Goal: Task Accomplishment & Management: Manage account settings

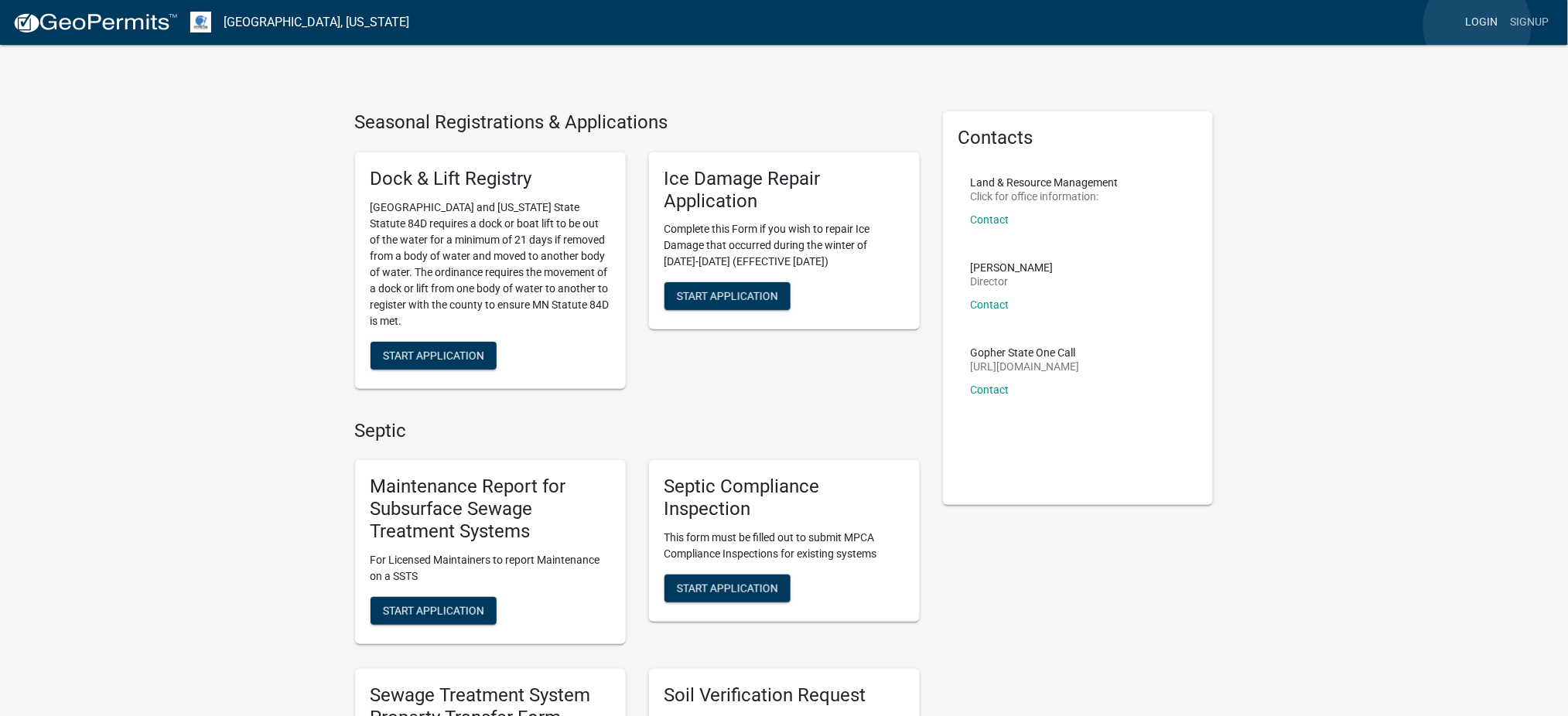
click at [1477, 25] on link "Login" at bounding box center [1482, 22] width 45 height 29
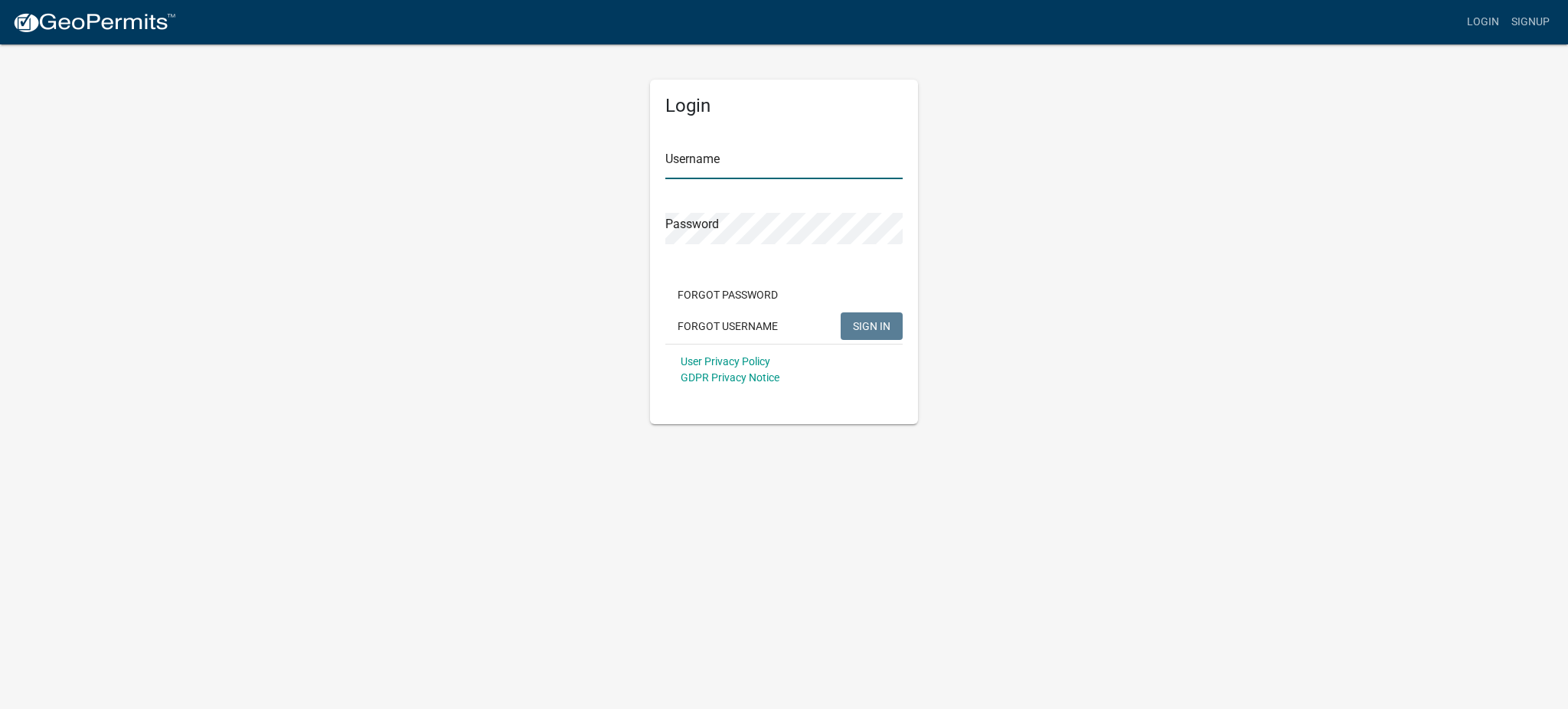
type input "MJevne"
click at [868, 320] on span "SIGN IN" at bounding box center [872, 326] width 38 height 13
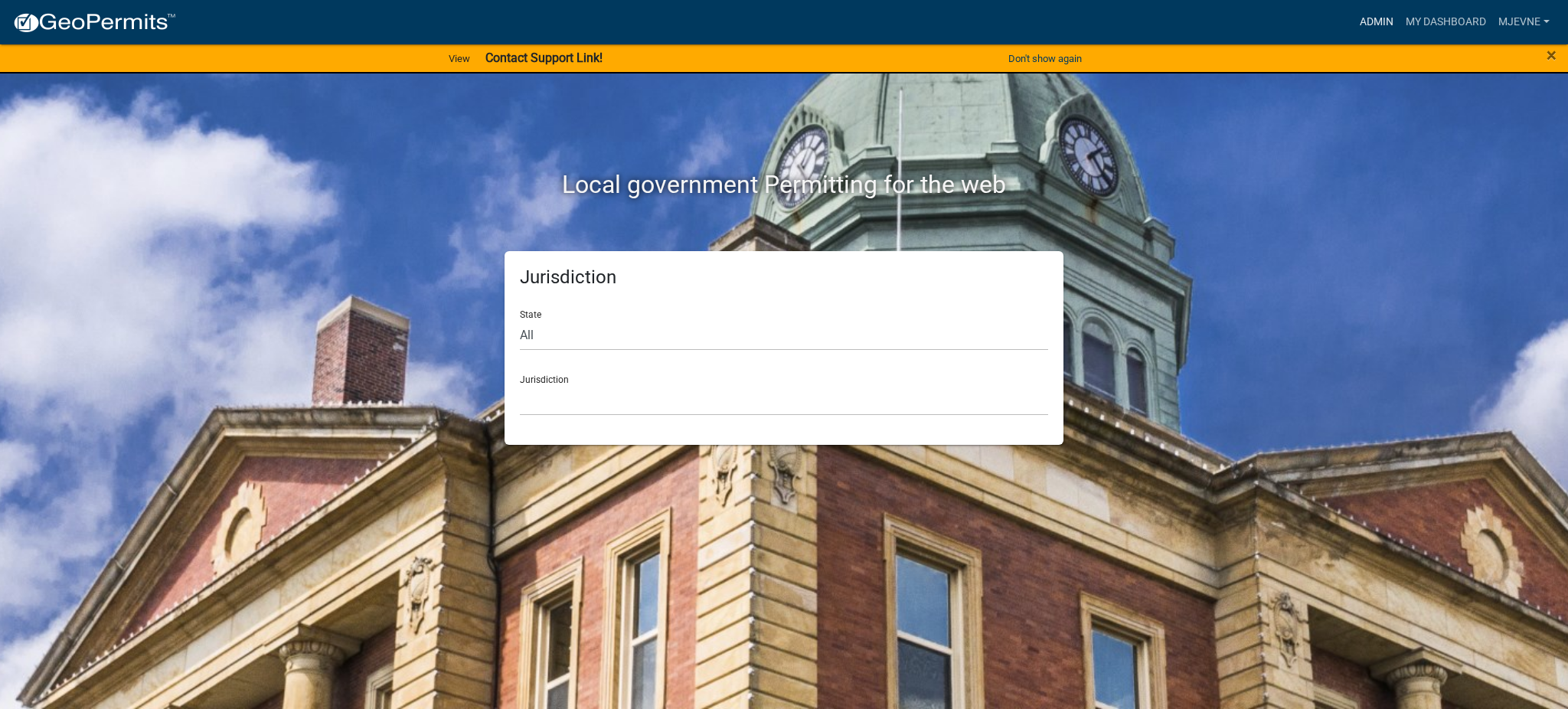
click at [1371, 23] on link "Admin" at bounding box center [1377, 22] width 46 height 29
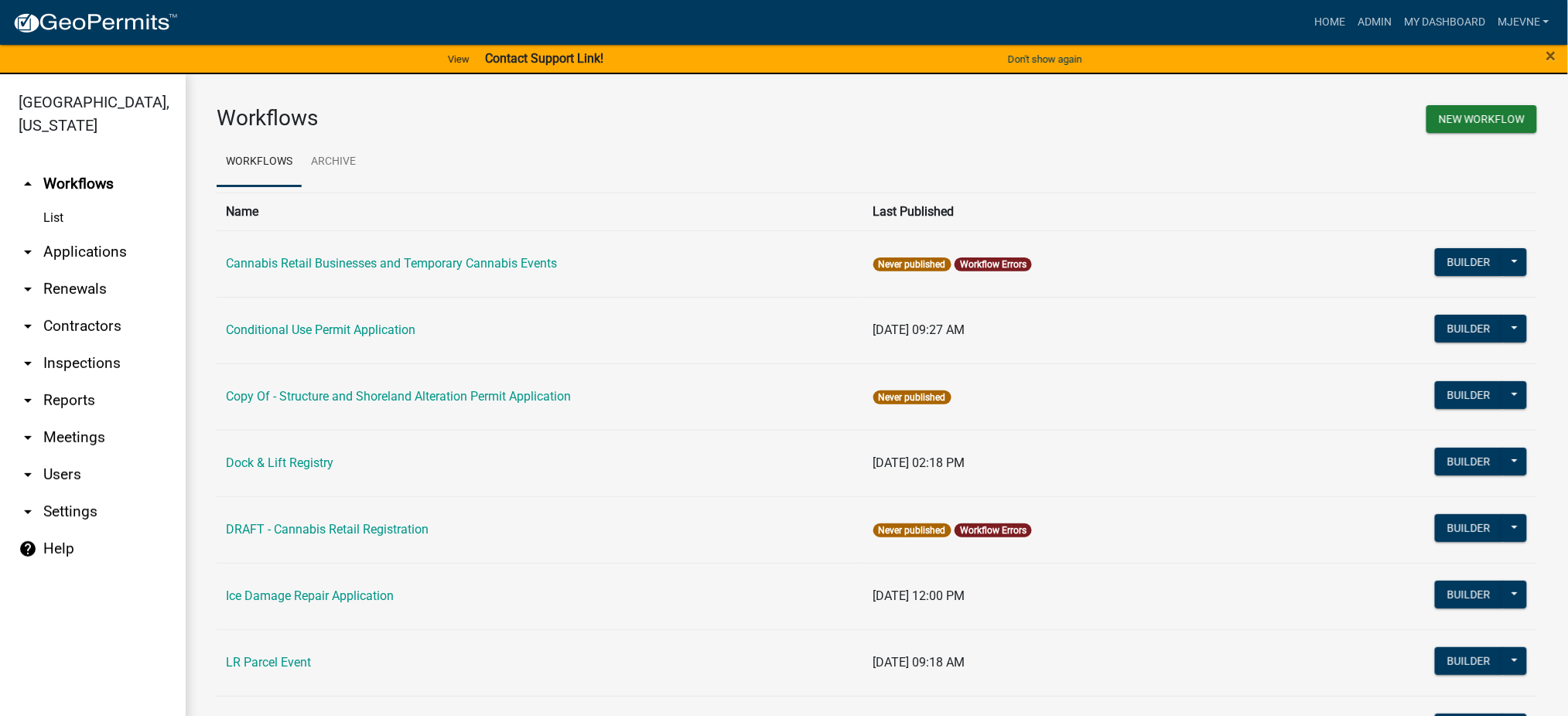
click at [66, 323] on link "arrow_drop_down Contractors" at bounding box center [92, 326] width 186 height 37
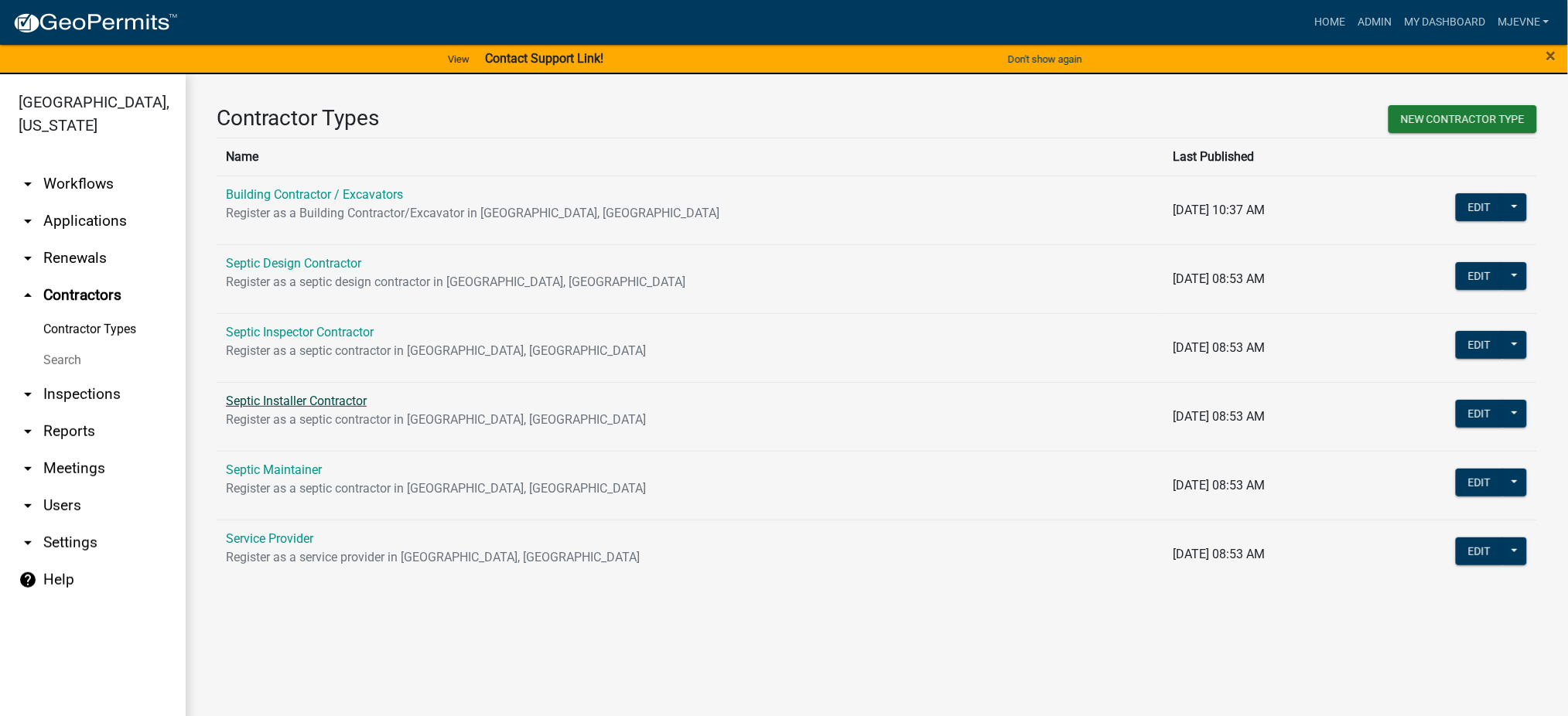
click at [285, 402] on link "Septic Installer Contractor" at bounding box center [296, 401] width 141 height 15
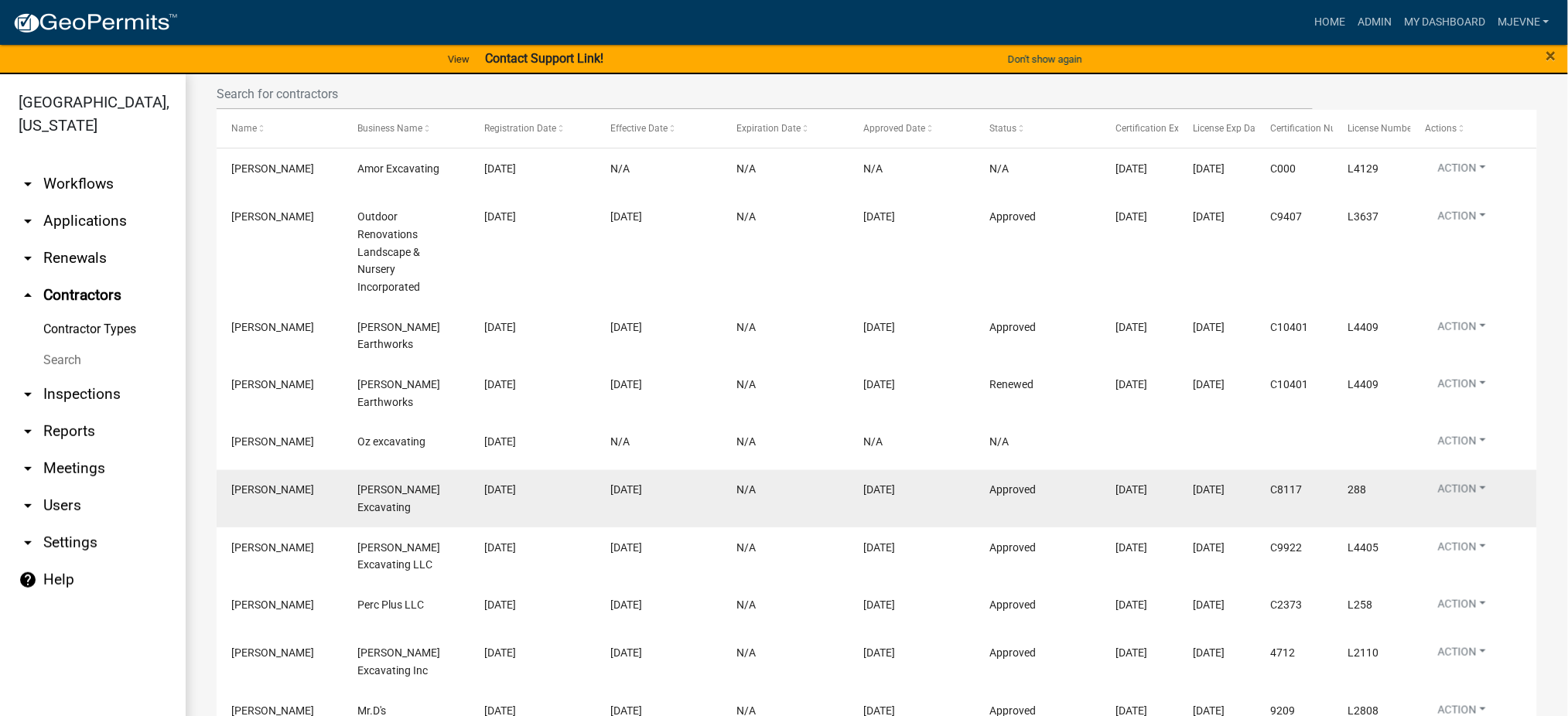
scroll to position [422, 0]
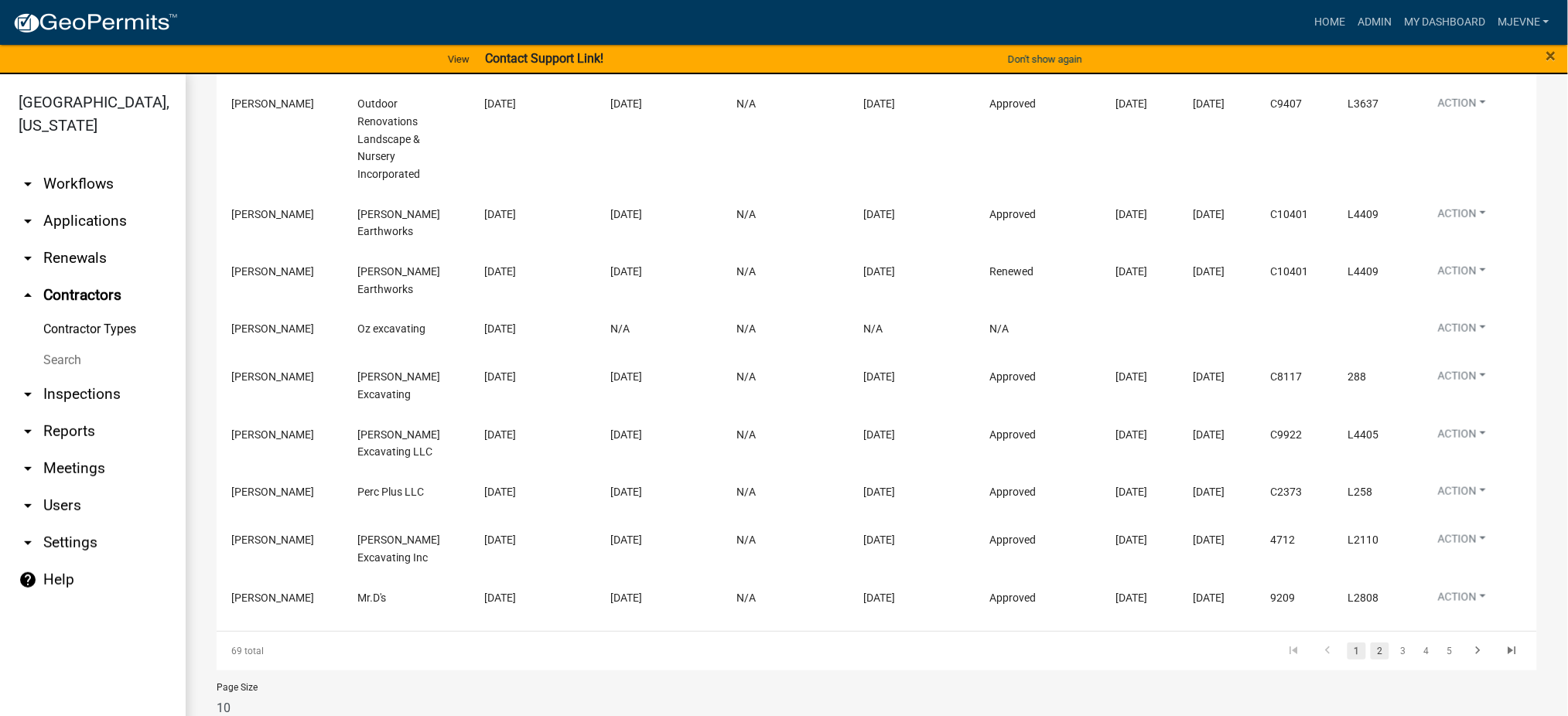
click at [1371, 643] on link "2" at bounding box center [1380, 651] width 18 height 17
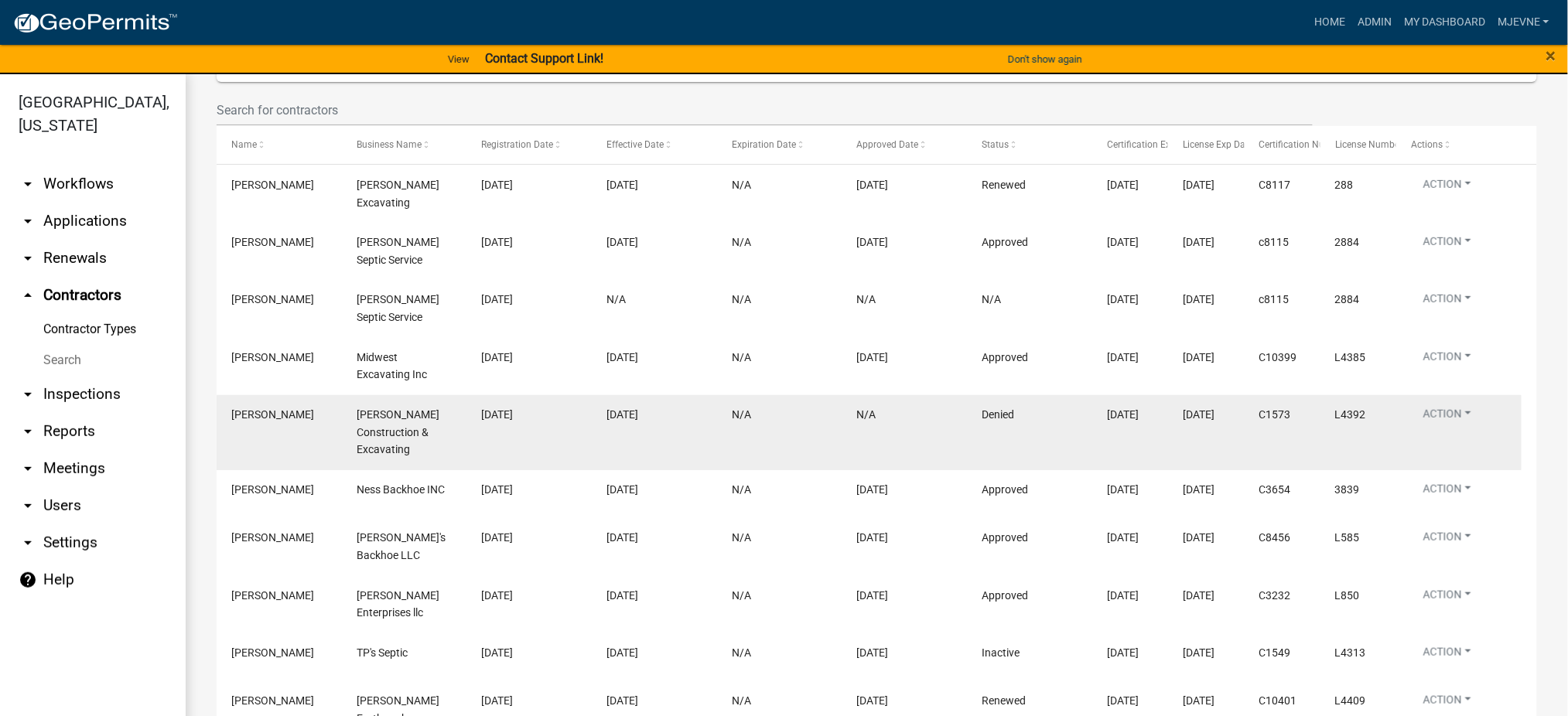
scroll to position [397, 0]
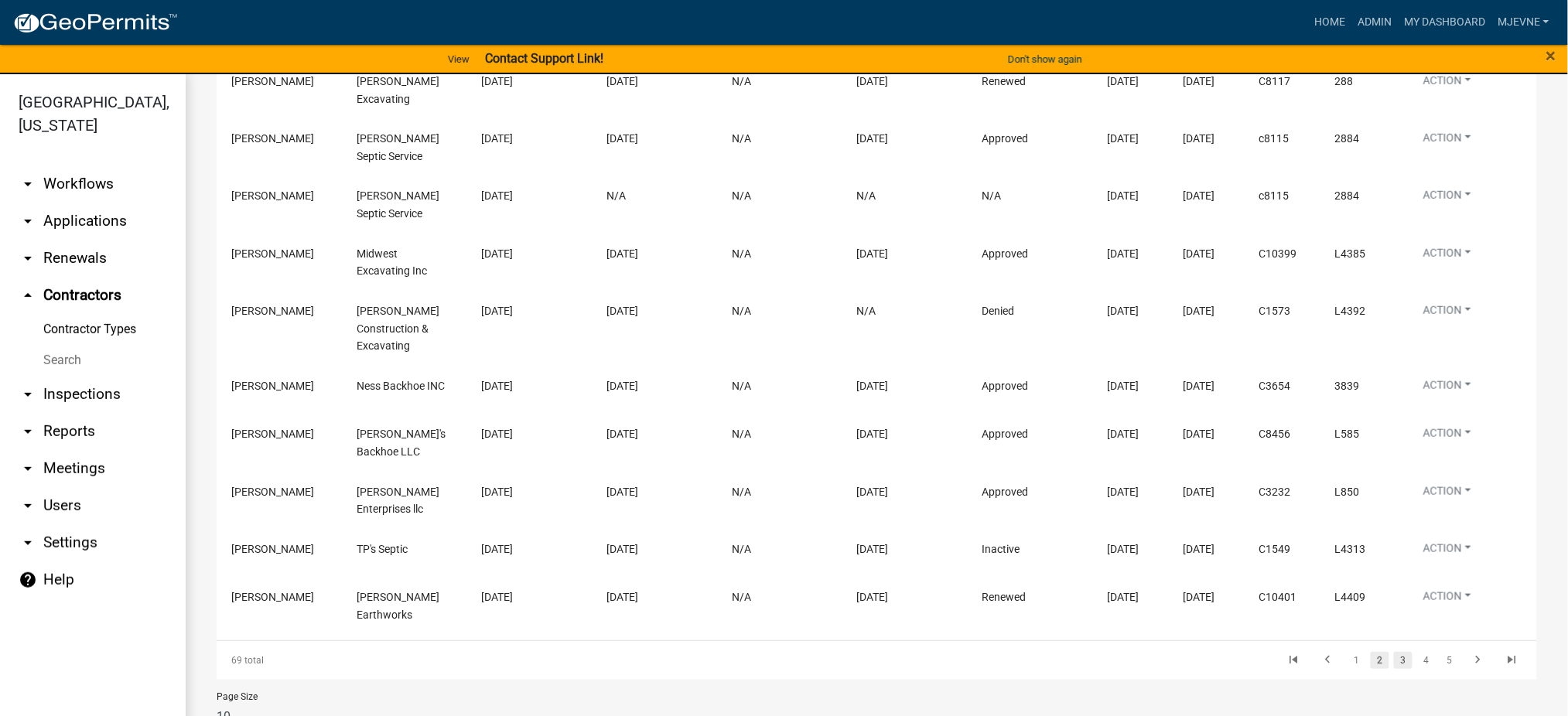
click at [1395, 652] on link "3" at bounding box center [1404, 660] width 18 height 17
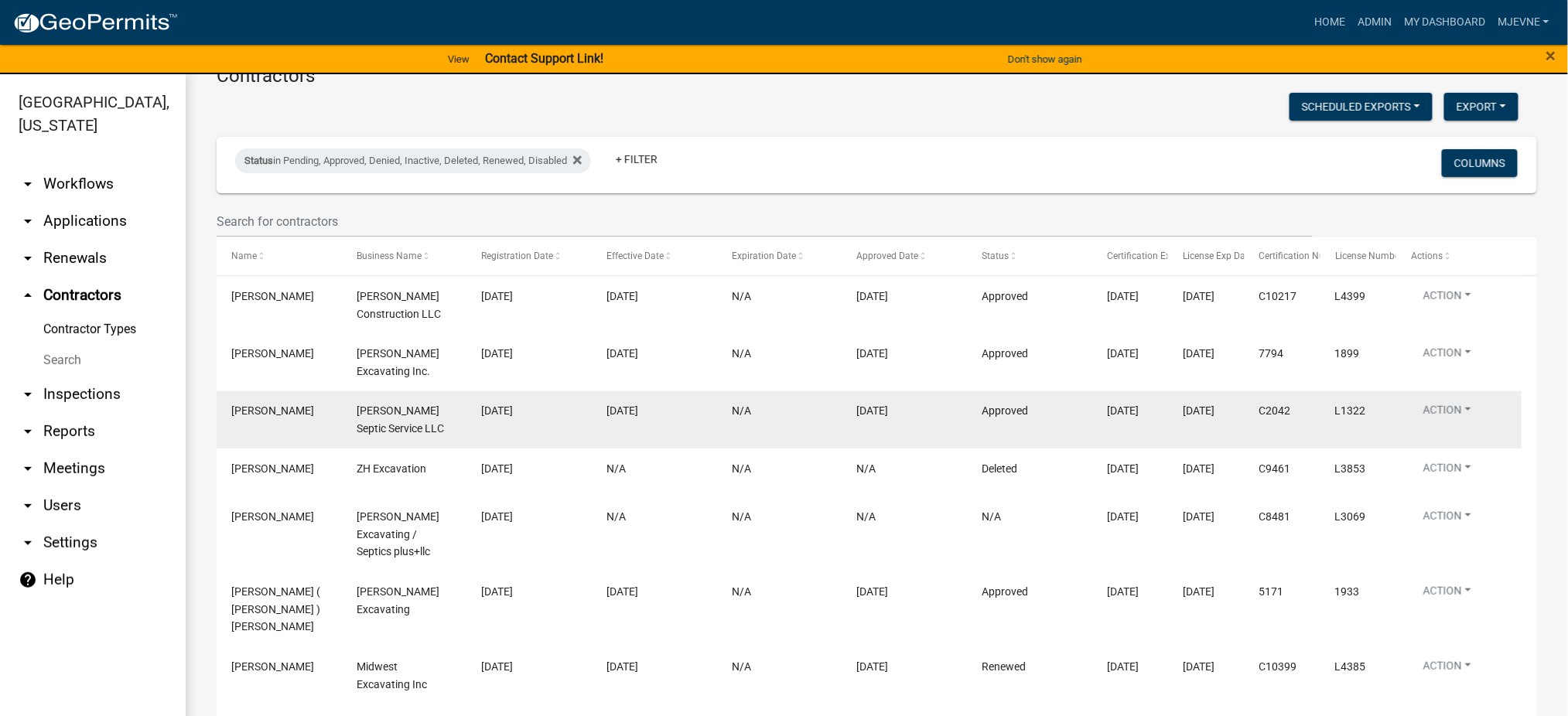
scroll to position [293, 0]
